Goal: Complete application form: Complete application form

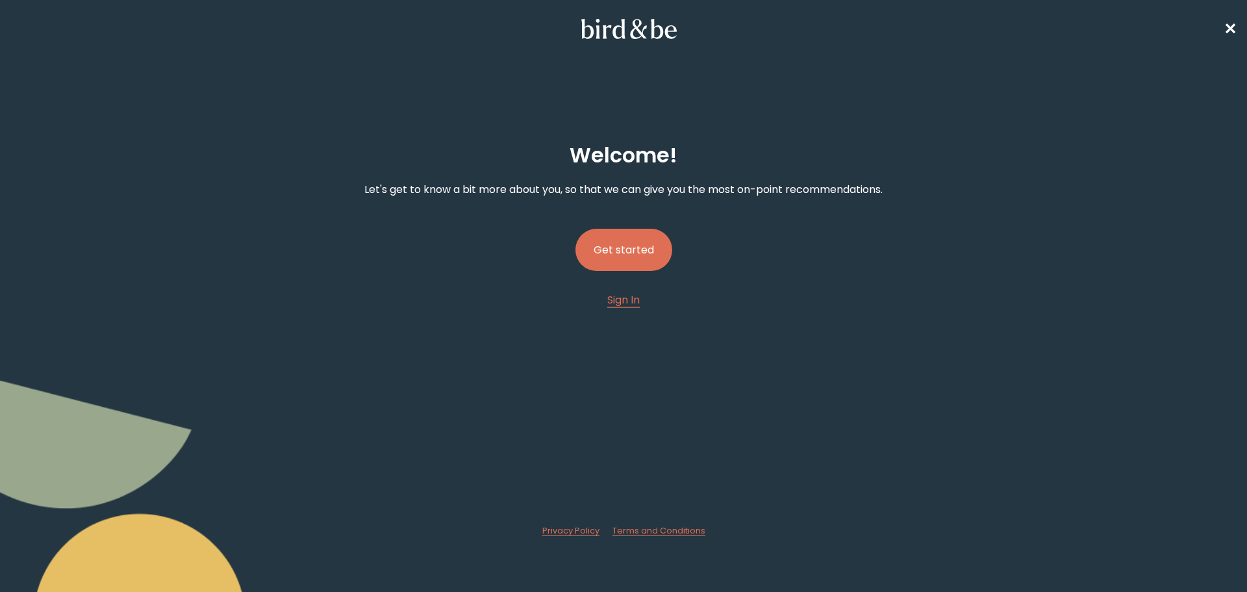
click at [604, 267] on button "Get started" at bounding box center [624, 250] width 97 height 42
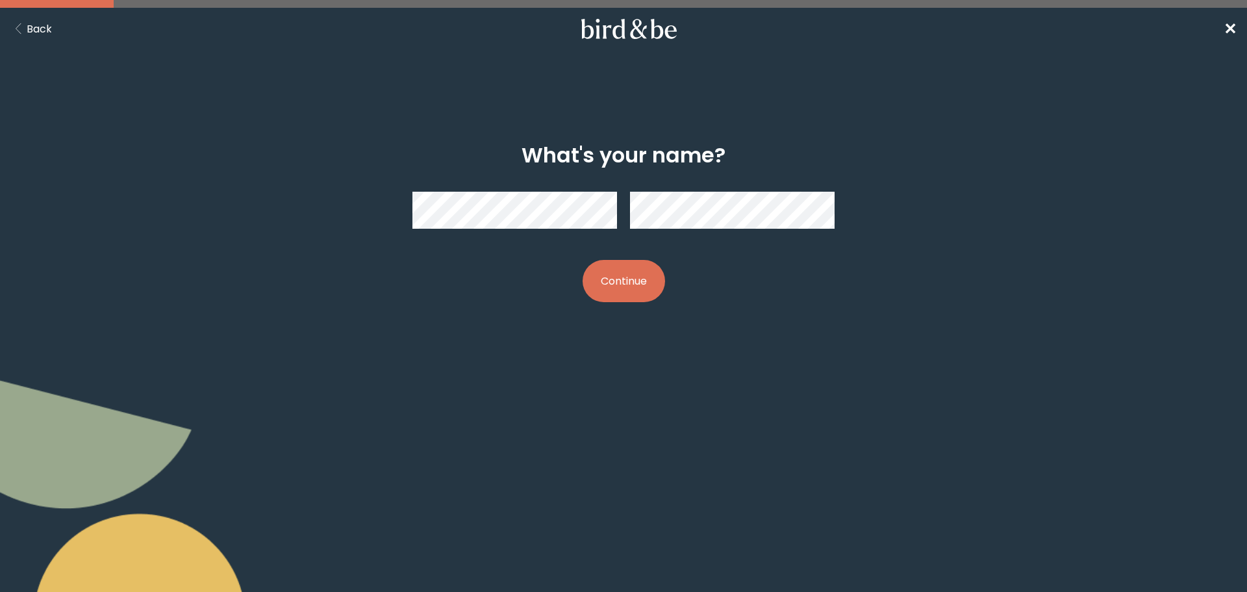
click at [583, 260] on button "Continue" at bounding box center [624, 281] width 83 height 42
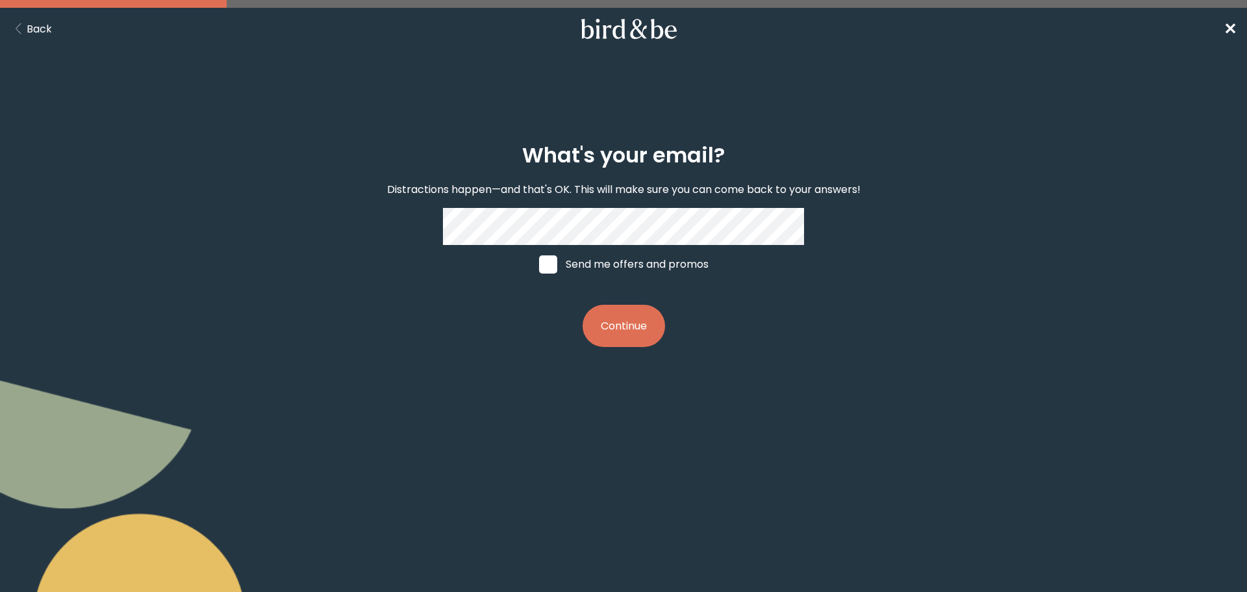
click at [596, 318] on button "Continue" at bounding box center [624, 326] width 83 height 42
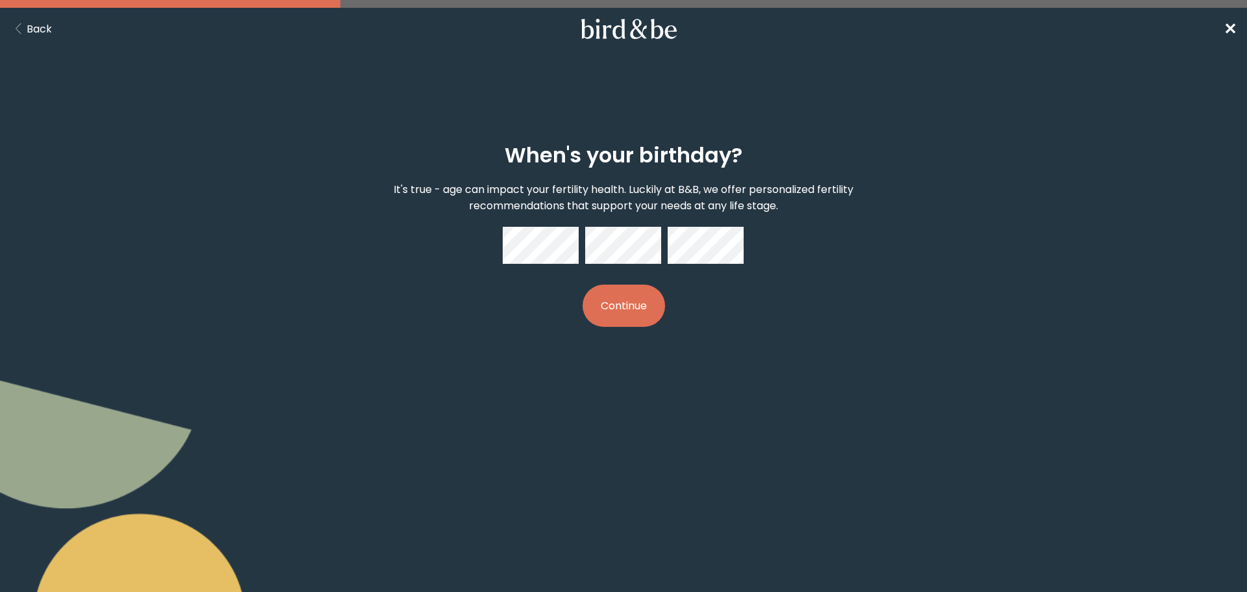
click at [643, 300] on button "Continue" at bounding box center [624, 306] width 83 height 42
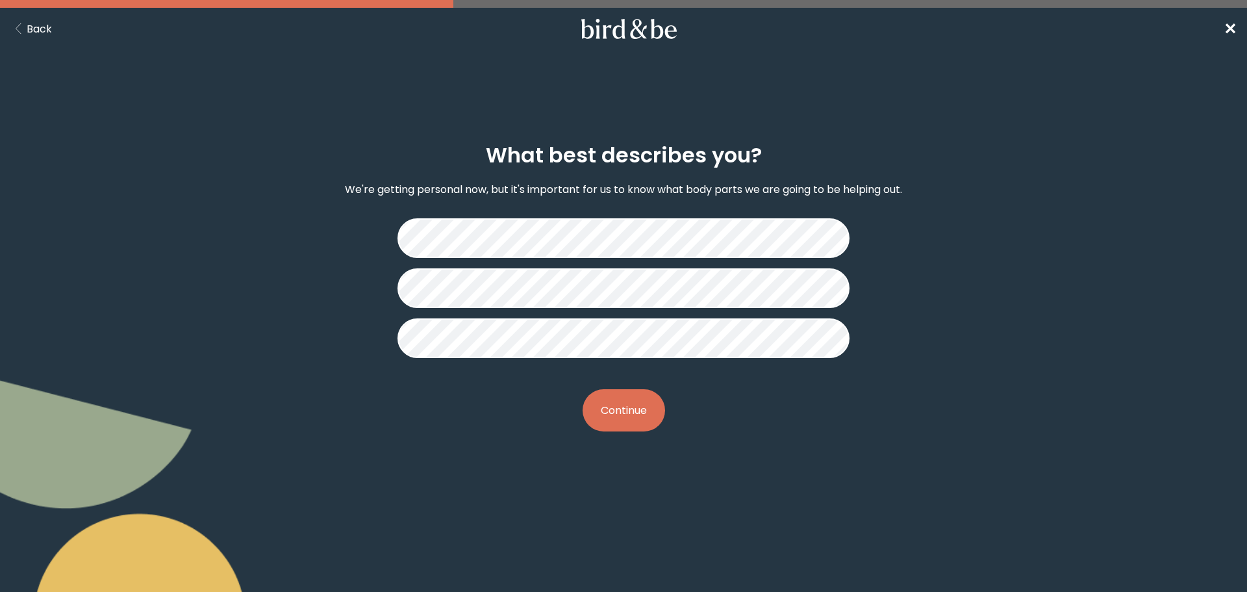
click at [598, 384] on div "What best describes you? We're getting personal now, but it's important for us …" at bounding box center [623, 287] width 603 height 330
click at [613, 417] on button "Continue" at bounding box center [624, 410] width 83 height 42
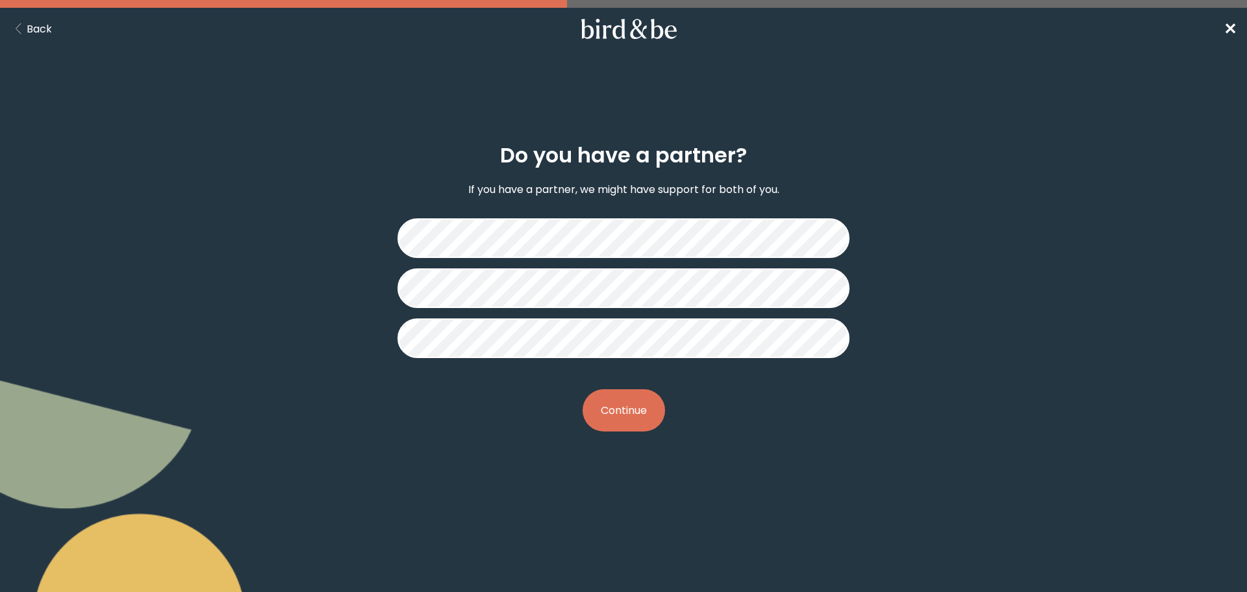
click at [641, 426] on button "Continue" at bounding box center [624, 410] width 83 height 42
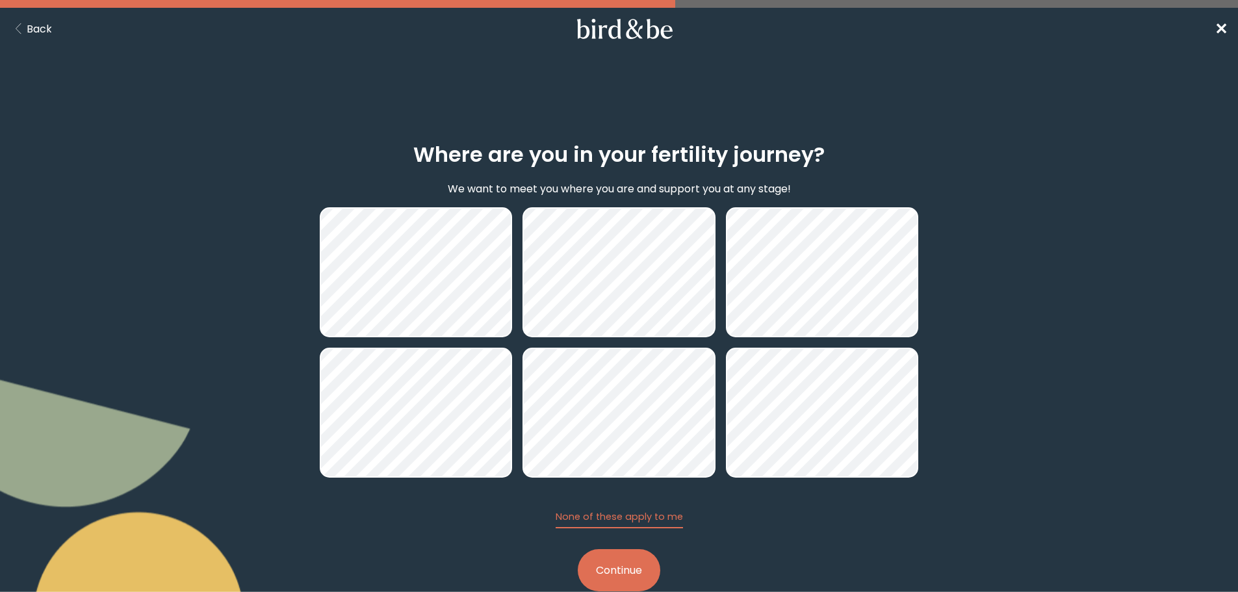
click at [644, 572] on button "Continue" at bounding box center [619, 570] width 83 height 42
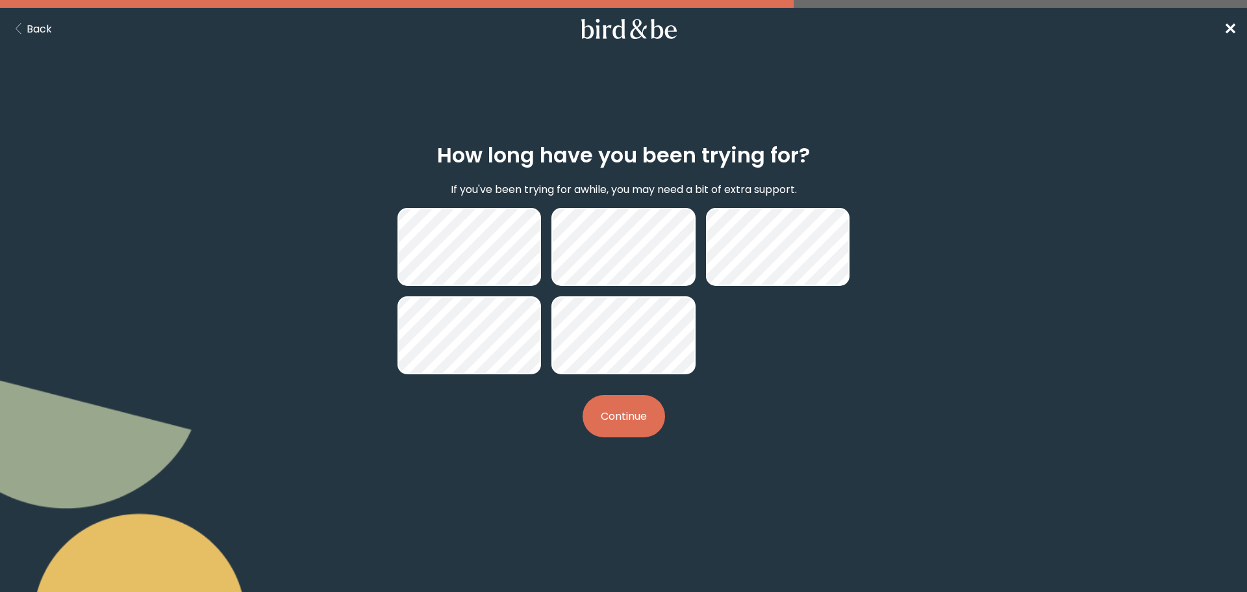
click at [628, 416] on button "Continue" at bounding box center [624, 416] width 83 height 42
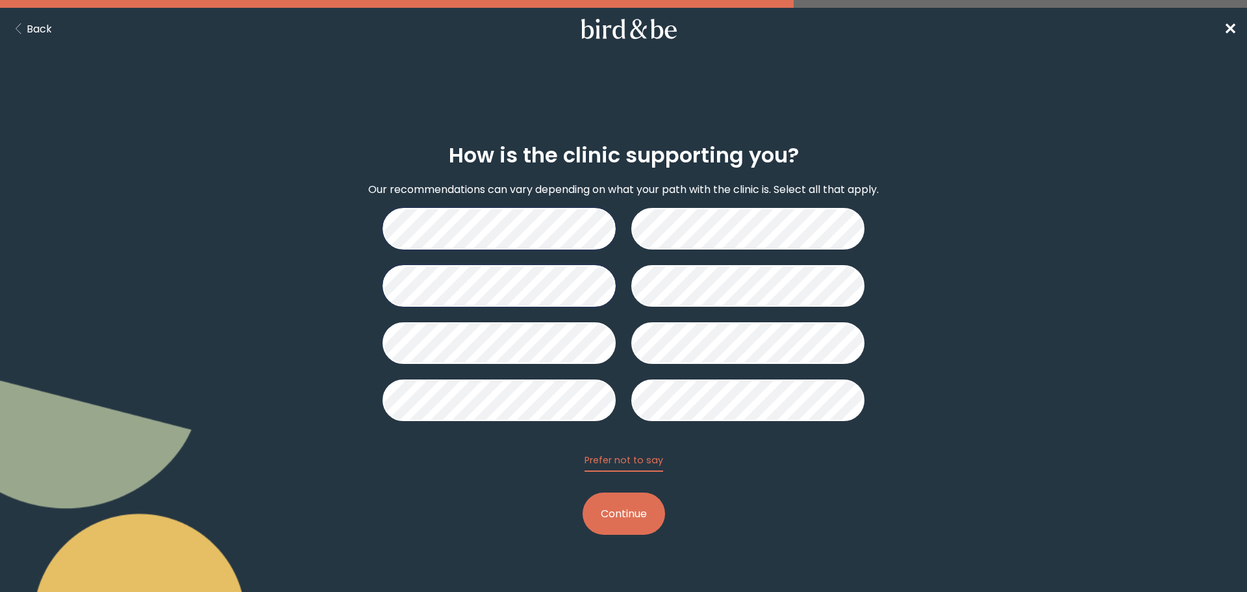
click at [621, 515] on button "Continue" at bounding box center [624, 513] width 83 height 42
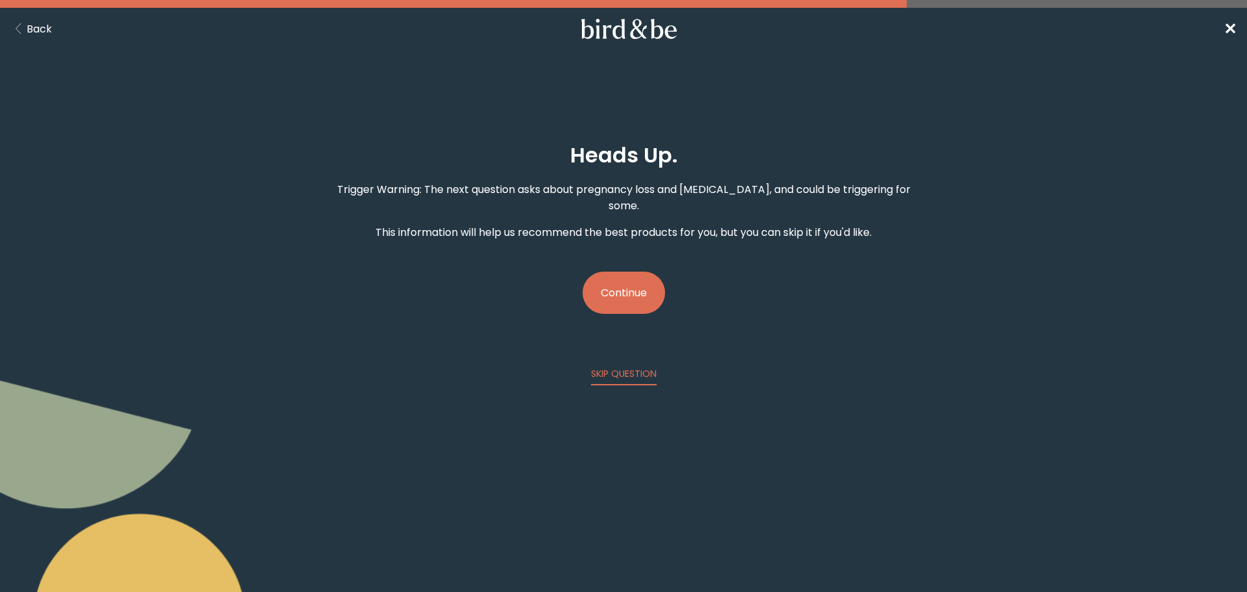
click at [640, 272] on button "Continue" at bounding box center [624, 293] width 83 height 42
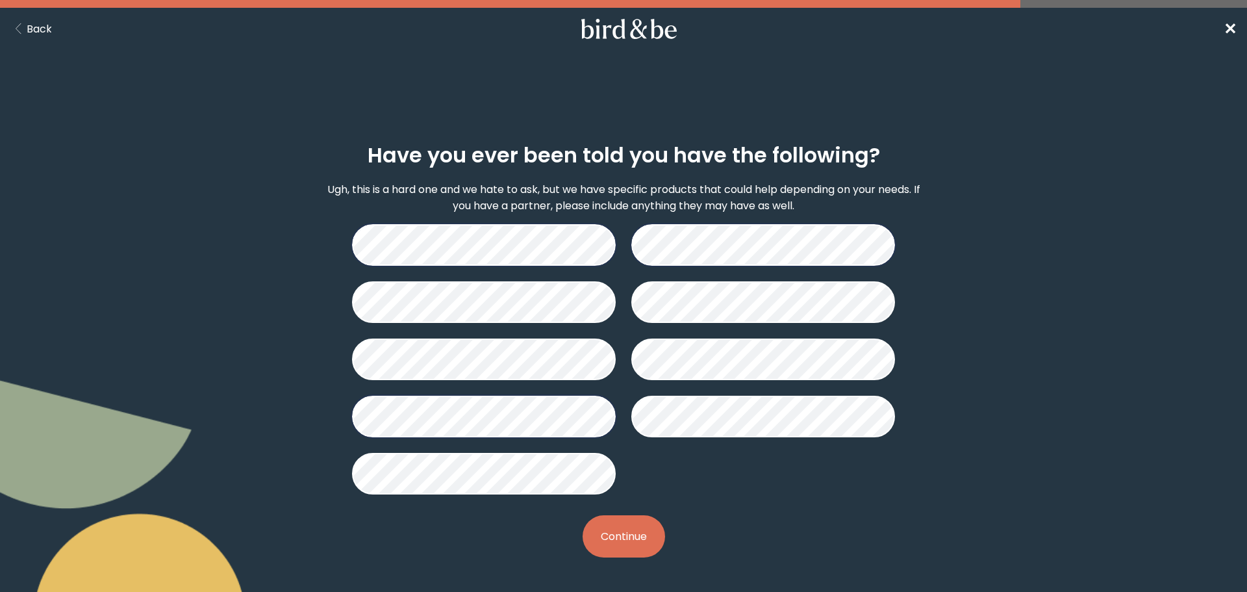
click at [641, 537] on button "Continue" at bounding box center [624, 536] width 83 height 42
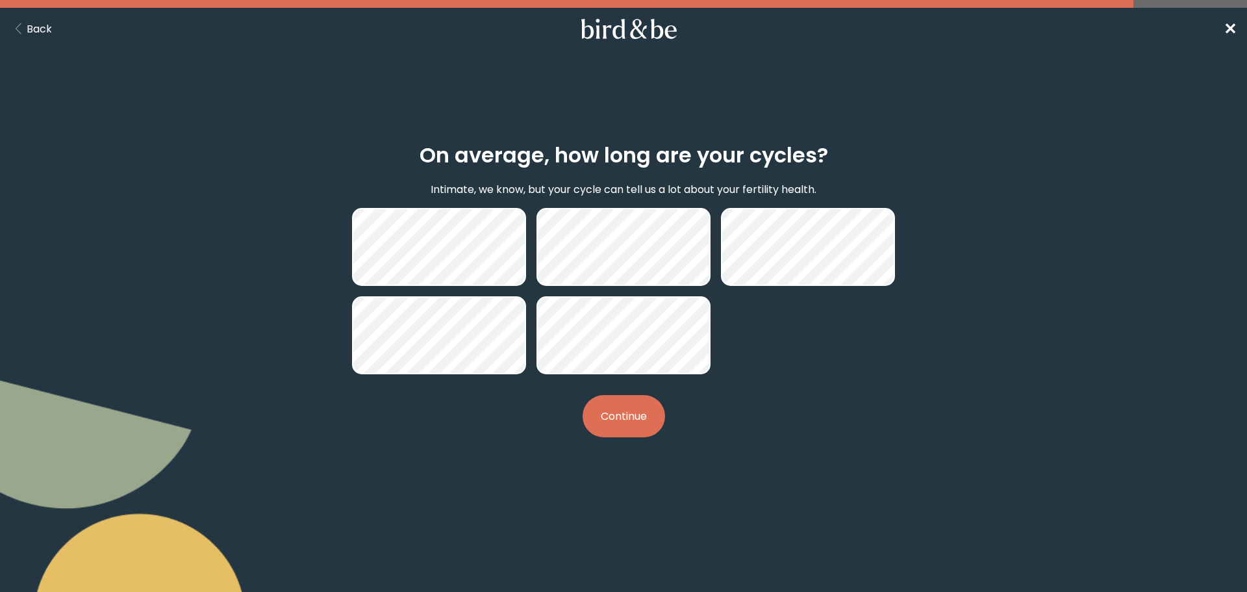
click at [619, 423] on button "Continue" at bounding box center [624, 416] width 83 height 42
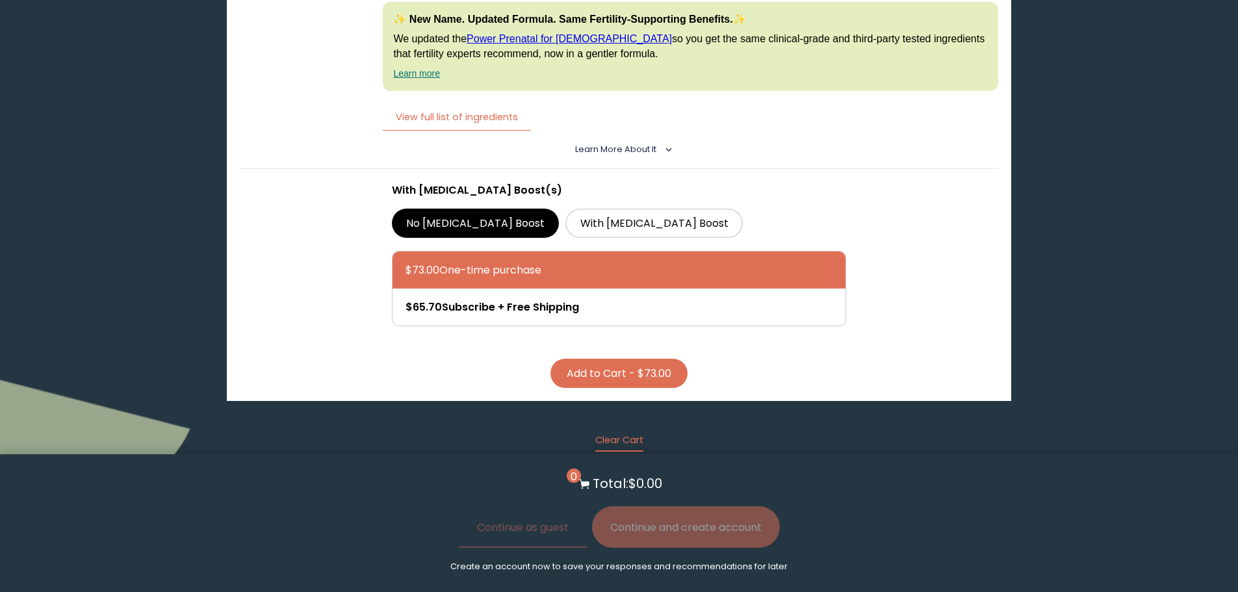
scroll to position [910, 0]
